Goal: Task Accomplishment & Management: Manage account settings

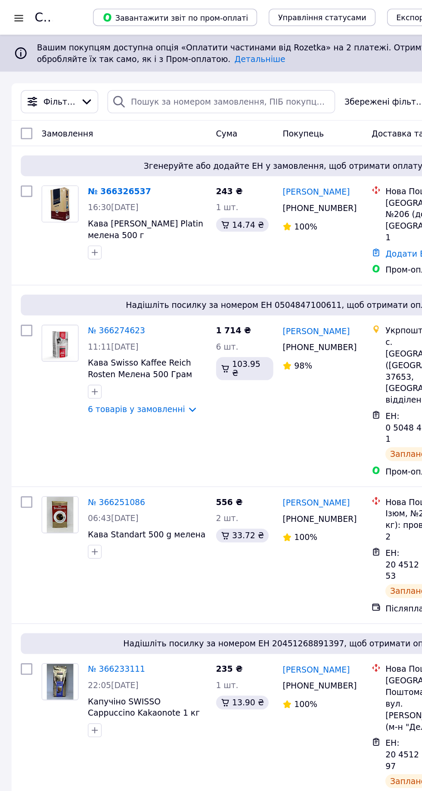
click at [95, 142] on link "№ 366326537" at bounding box center [88, 142] width 47 height 7
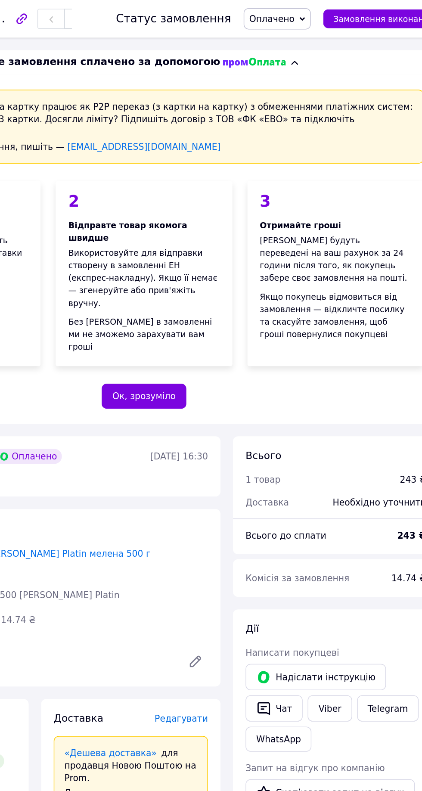
click at [322, 11] on icon at bounding box center [320, 13] width 4 height 4
click at [317, 30] on li "Прийнято" at bounding box center [302, 30] width 45 height 13
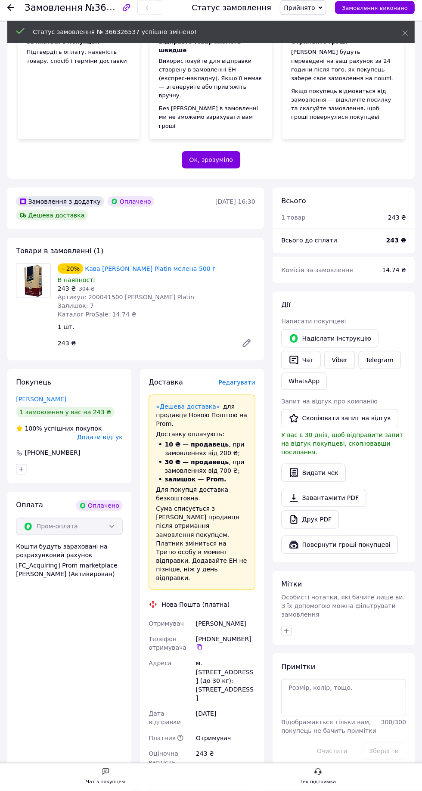
scroll to position [114, 0]
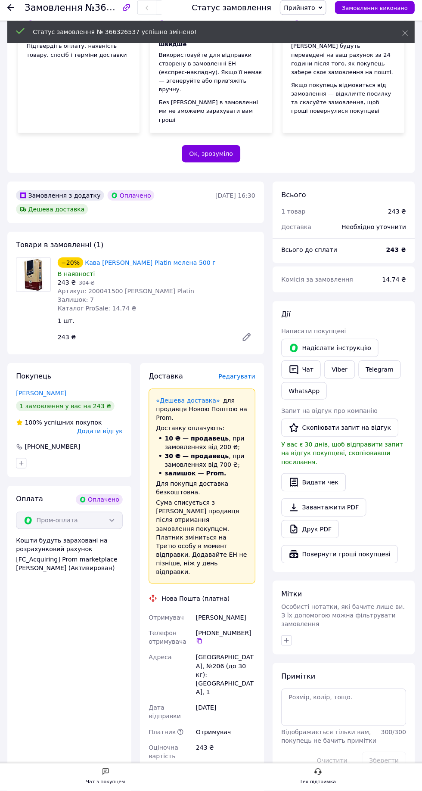
click at [243, 366] on div "Доставка Редагувати «Дешева доставка»   для продавця Новою Поштою на Prom. Дост…" at bounding box center [201, 611] width 123 height 490
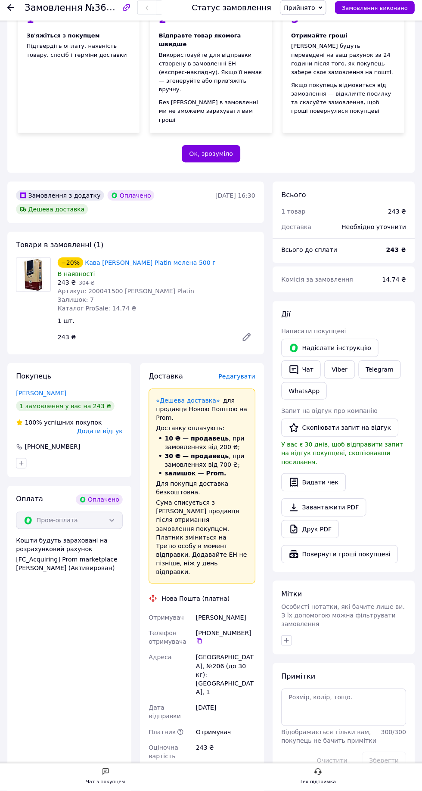
click at [245, 376] on span "Редагувати" at bounding box center [236, 379] width 37 height 7
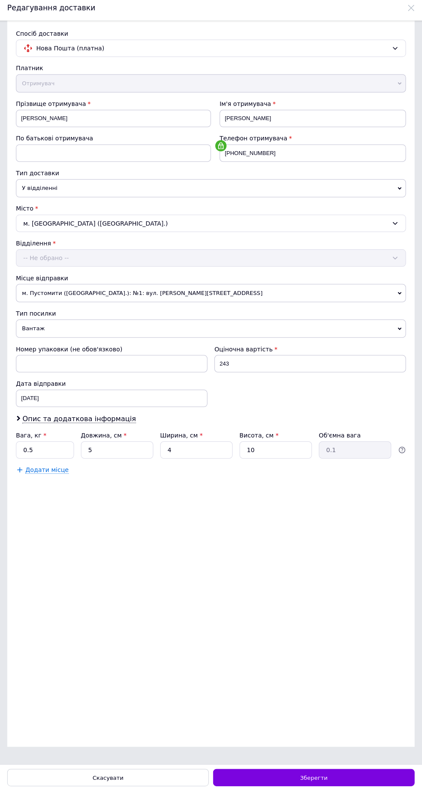
scroll to position [0, 0]
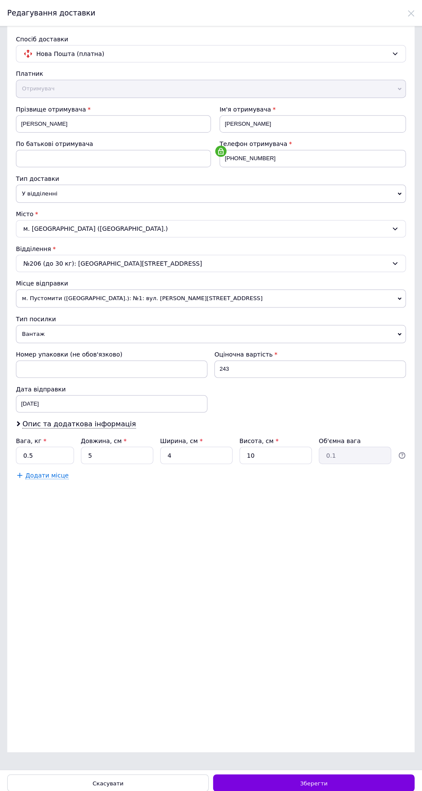
click at [169, 384] on div "Дата відправки" at bounding box center [112, 386] width 190 height 9
click at [137, 398] on div "12.10.2025 < 2025 > < Октябрь > Пн Вт Ср Чт Пт Сб Вс 29 30 1 2 3 4 5 6 7 8 9 10…" at bounding box center [112, 401] width 190 height 17
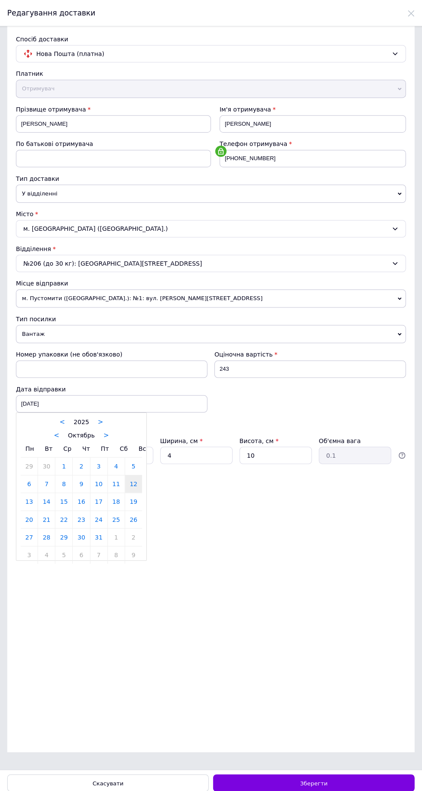
click at [30, 495] on link "13" at bounding box center [30, 498] width 17 height 17
type input "13.10.2025"
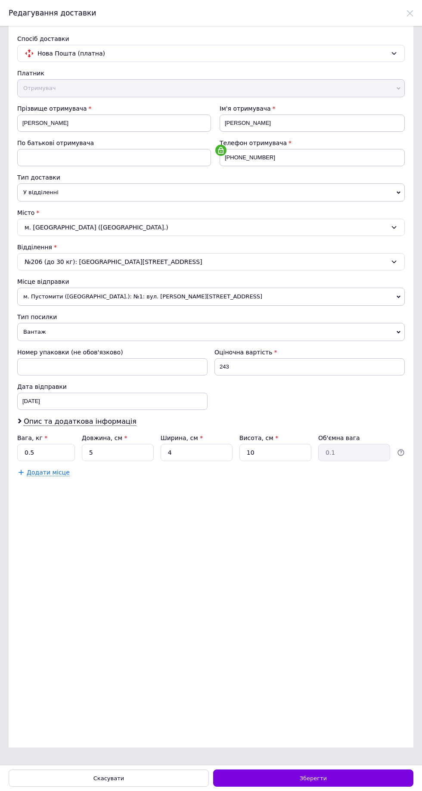
click at [358, 787] on div "Зберегти" at bounding box center [313, 778] width 200 height 17
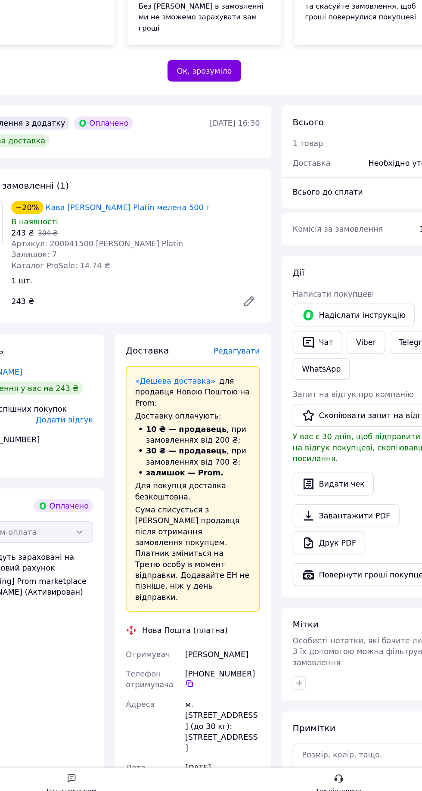
scroll to position [59, 0]
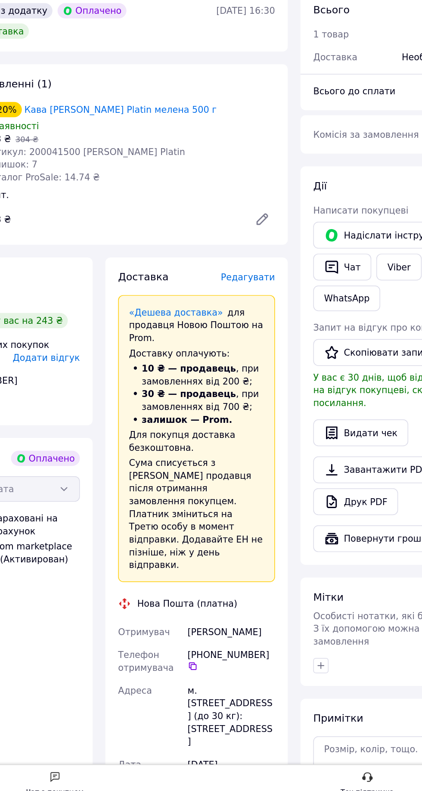
click at [199, 694] on icon at bounding box center [199, 697] width 7 height 7
click at [200, 694] on icon at bounding box center [199, 697] width 7 height 7
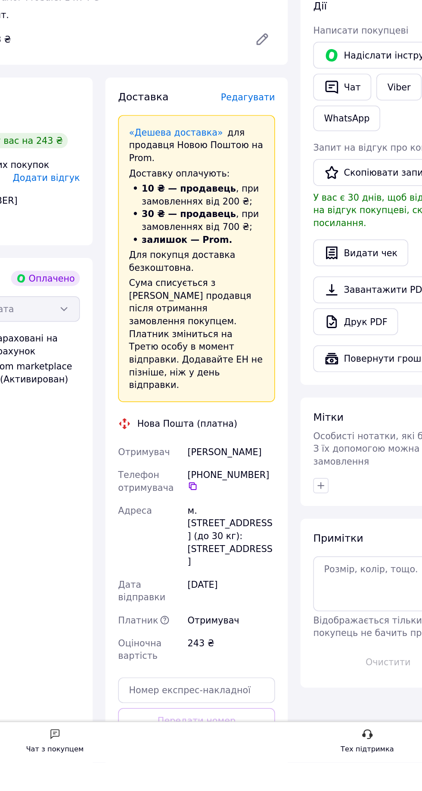
scroll to position [154, 0]
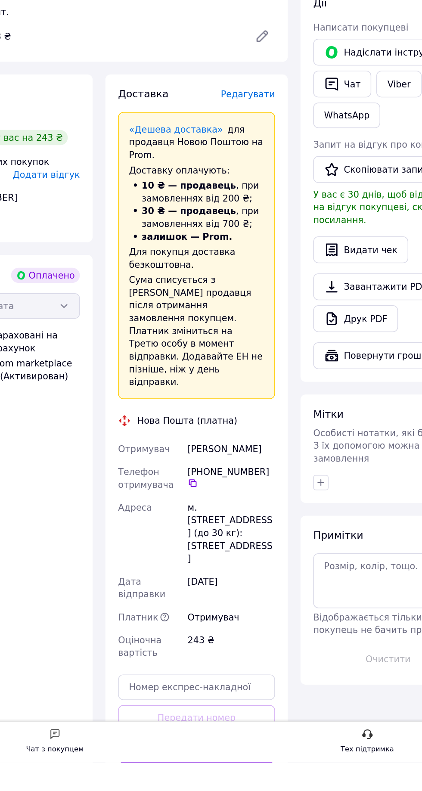
click at [227, 791] on button "Згенерувати ЕН" at bounding box center [202, 799] width 106 height 17
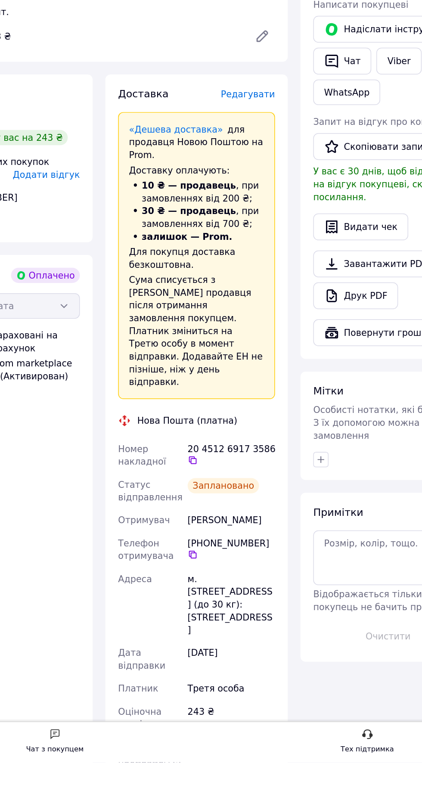
click at [202, 584] on icon at bounding box center [199, 586] width 5 height 5
click at [201, 584] on icon at bounding box center [199, 586] width 5 height 5
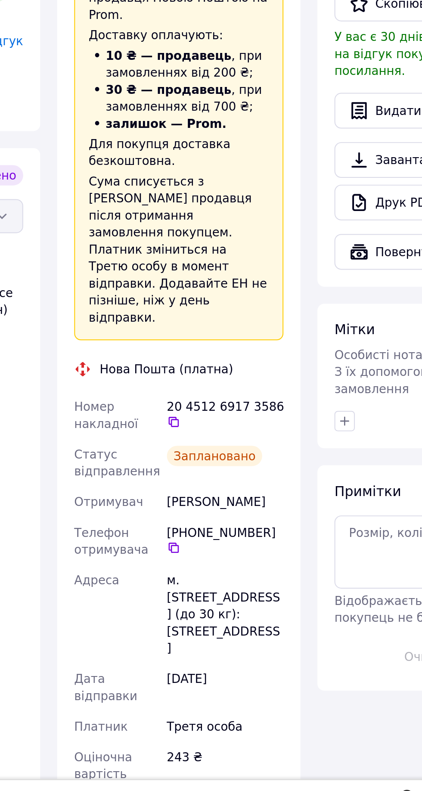
scroll to position [158, 0]
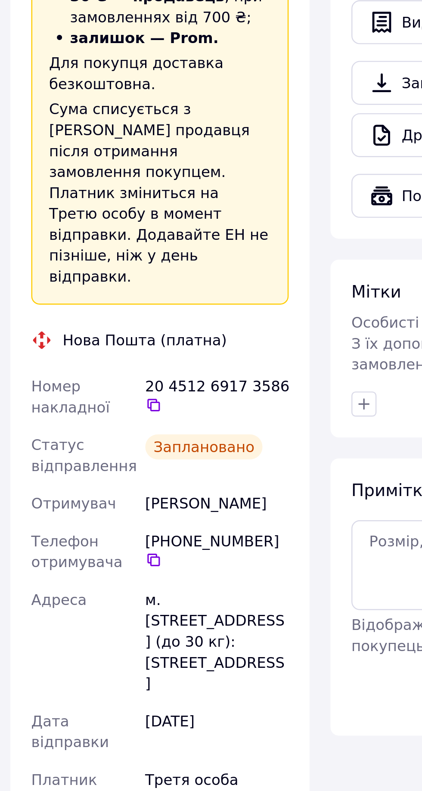
click at [200, 579] on icon at bounding box center [199, 582] width 7 height 7
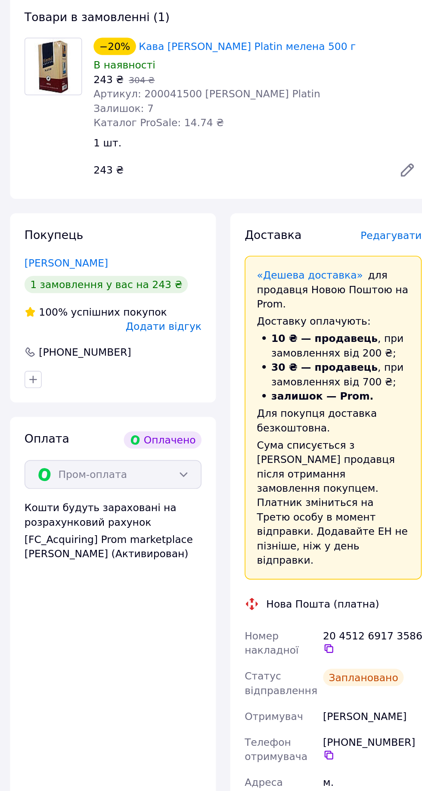
scroll to position [158, 0]
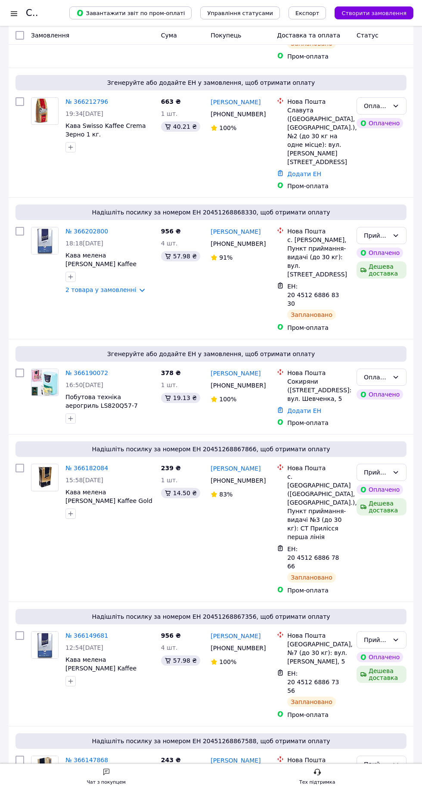
scroll to position [575, 0]
